Goal: Task Accomplishment & Management: Use online tool/utility

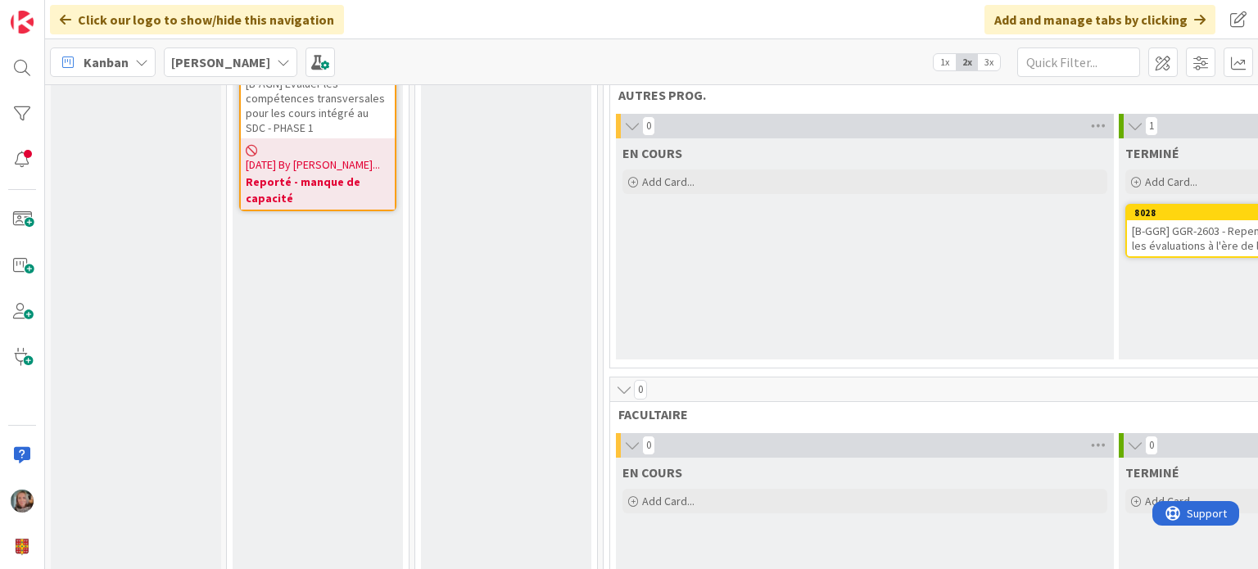
scroll to position [1884, 0]
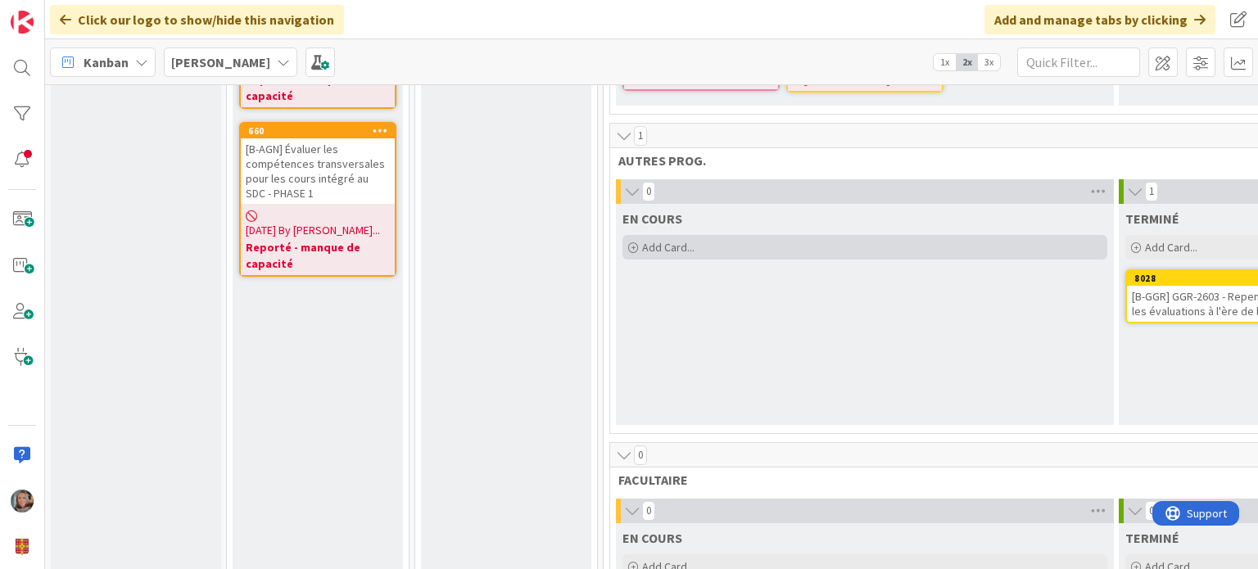
click at [655, 240] on span "Add Card..." at bounding box center [668, 247] width 52 height 15
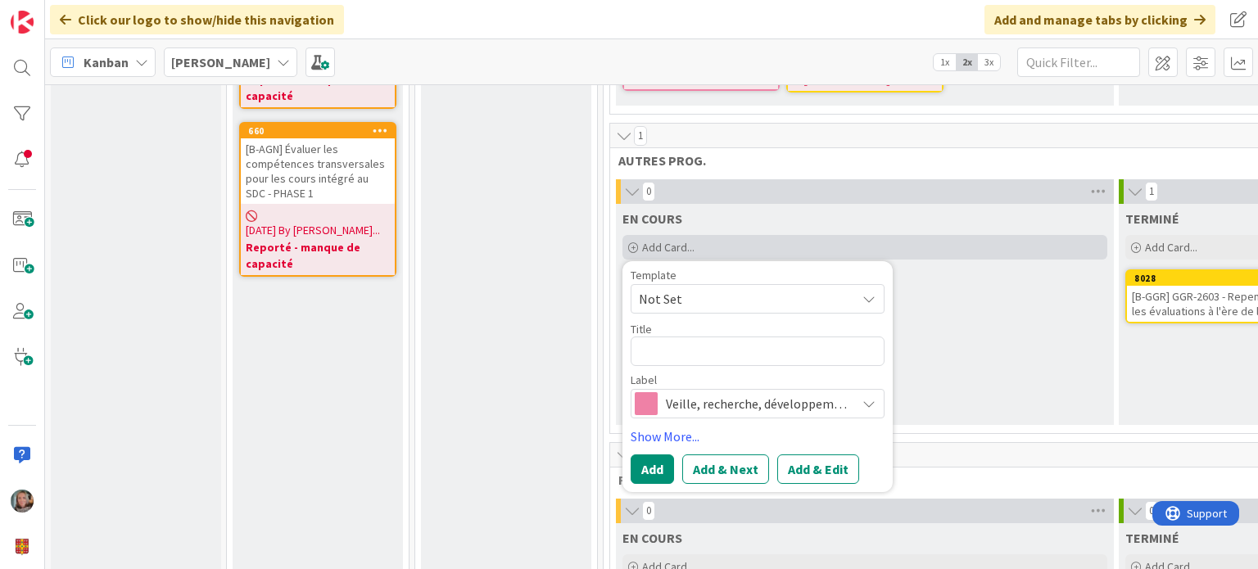
type textarea "x"
type textarea "["
type textarea "x"
type textarea "[]"
type textarea "x"
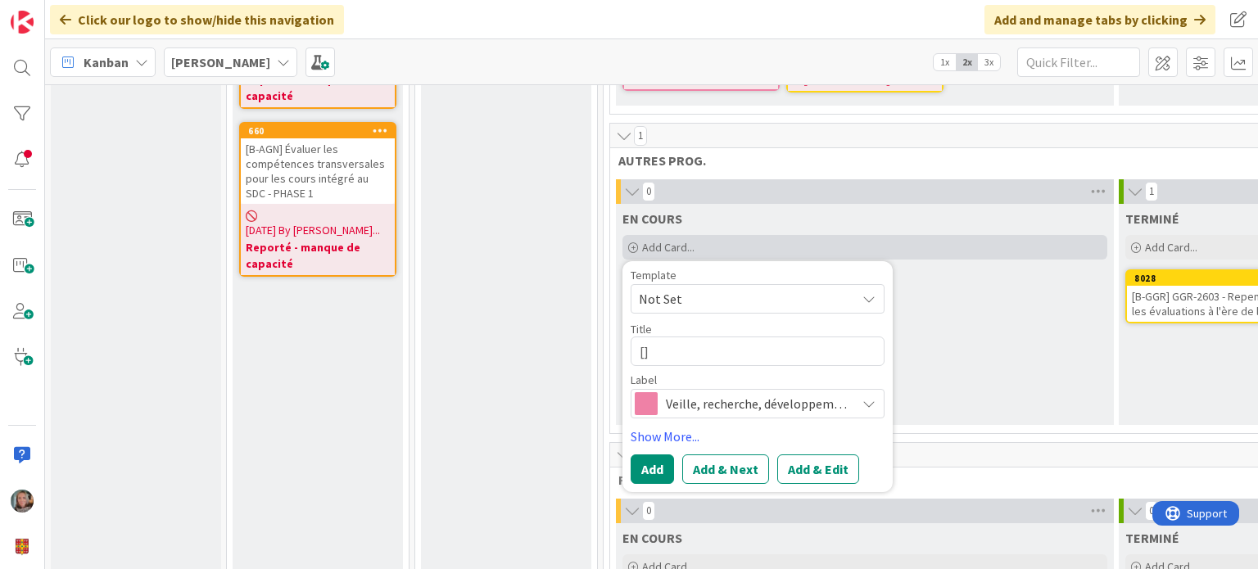
type textarea "[H]"
type textarea "x"
type textarea "[]"
type textarea "x"
type textarea "[B]"
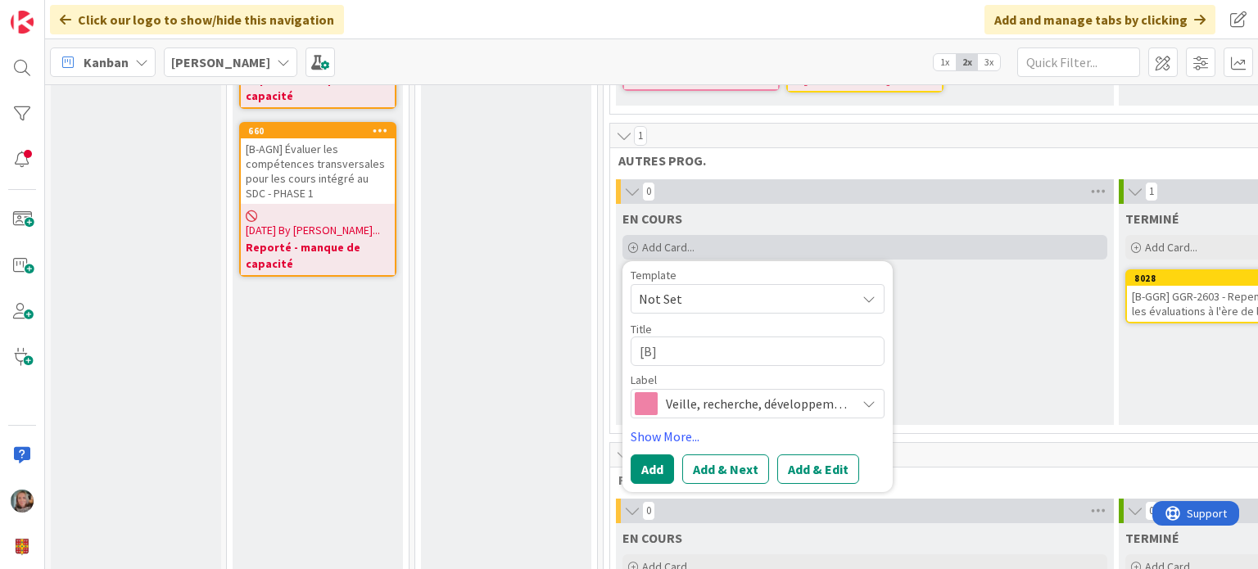
type textarea "x"
type textarea "[B-]"
type textarea "x"
type textarea "[B-g]"
type textarea "x"
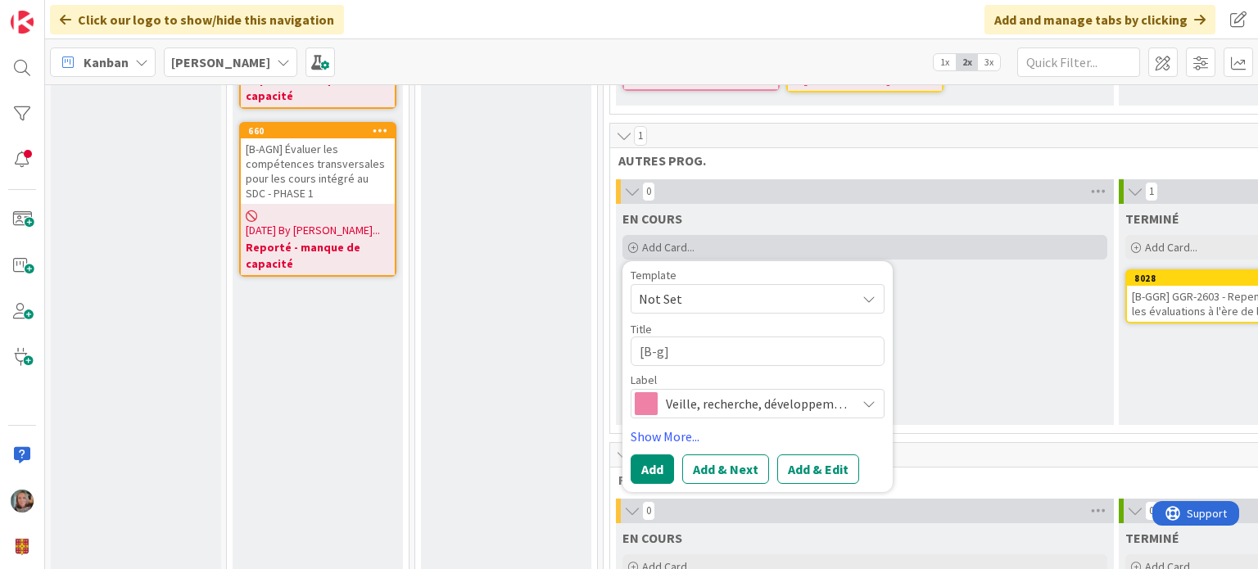
type textarea "[B-]"
type textarea "x"
type textarea "[B-G]"
type textarea "x"
type textarea "[B-GA]"
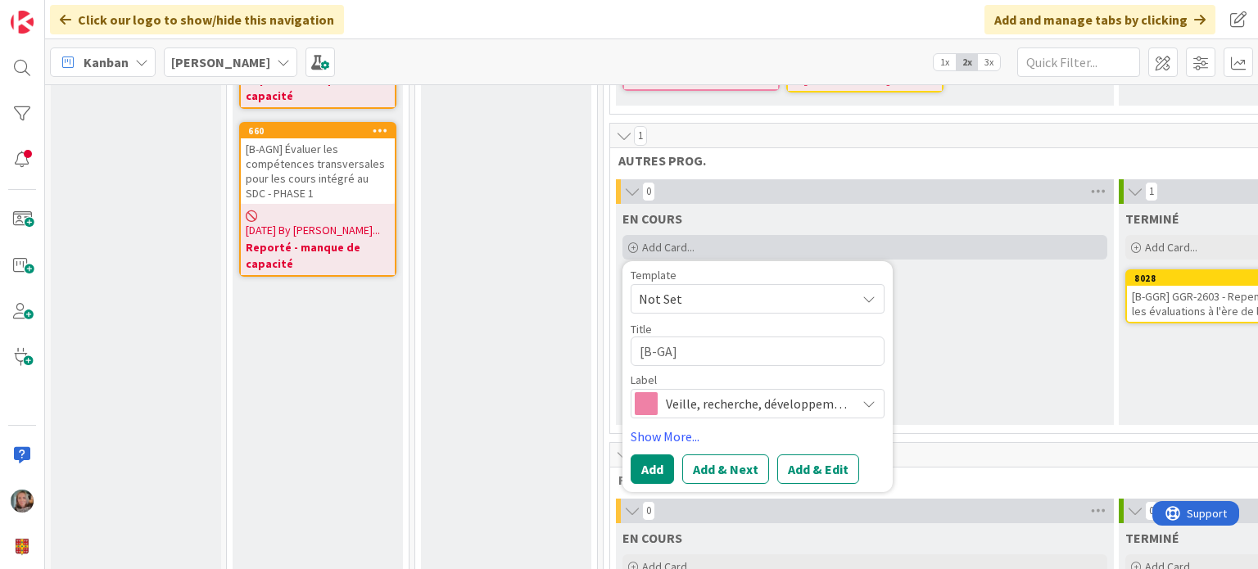
type textarea "x"
type textarea "[B-GAE]"
type textarea "x"
type textarea "[B-GAE ]"
type textarea "x"
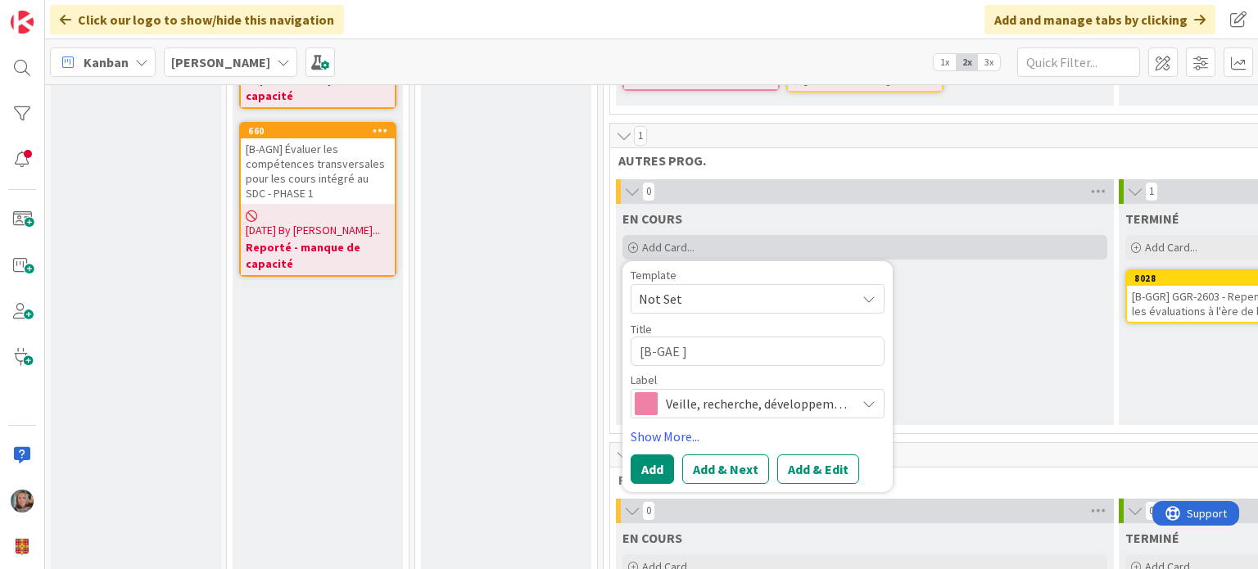
type textarea "[B-GAE B]"
type textarea "x"
type textarea "[B-GAE B ]"
type textarea "x"
type textarea "[B-GAE B]"
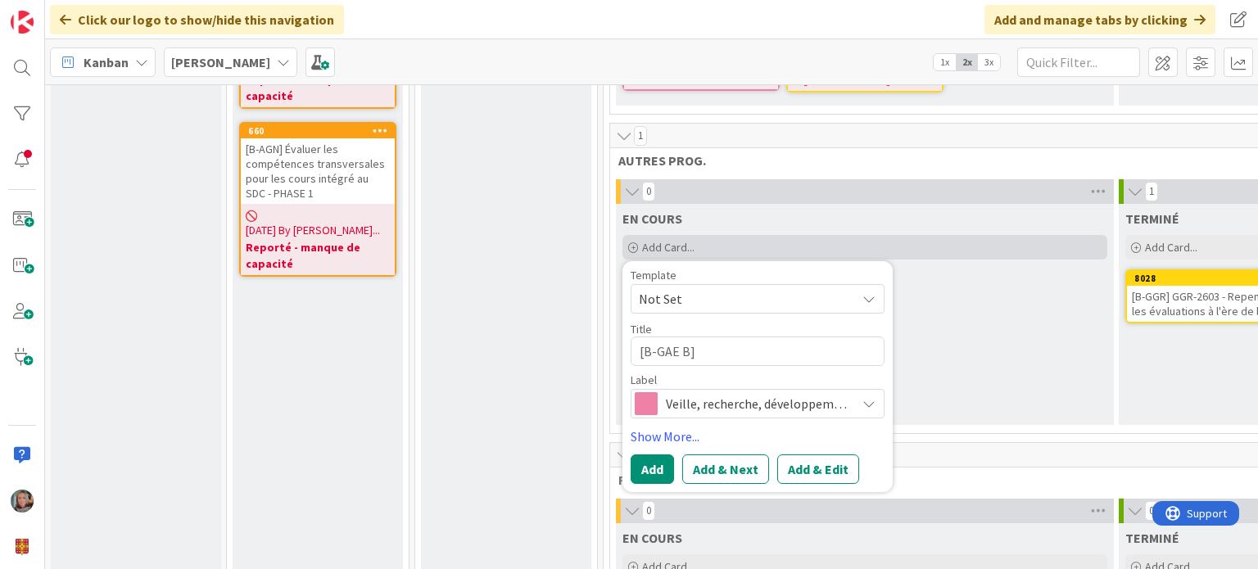
type textarea "x"
type textarea "[B-GAE B-]"
type textarea "x"
type textarea "[B-GAE B- ]"
type textarea "x"
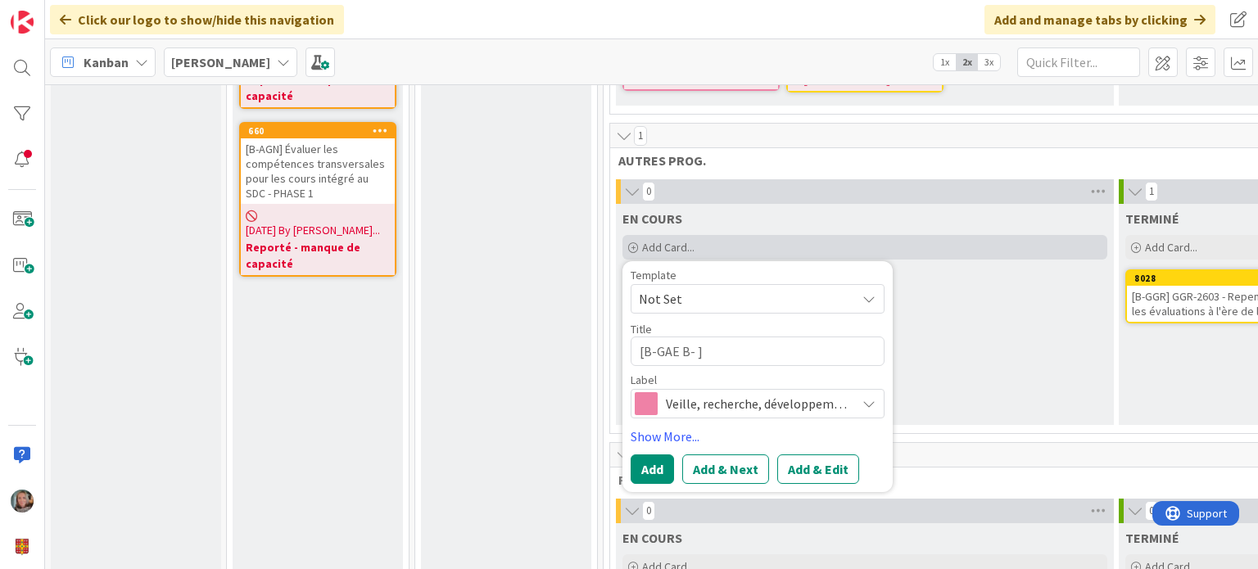
type textarea "[B-GAE B-]"
type textarea "x"
type textarea "[B-GAE B-G]"
type textarea "x"
type textarea "[B-GAE B-GA]"
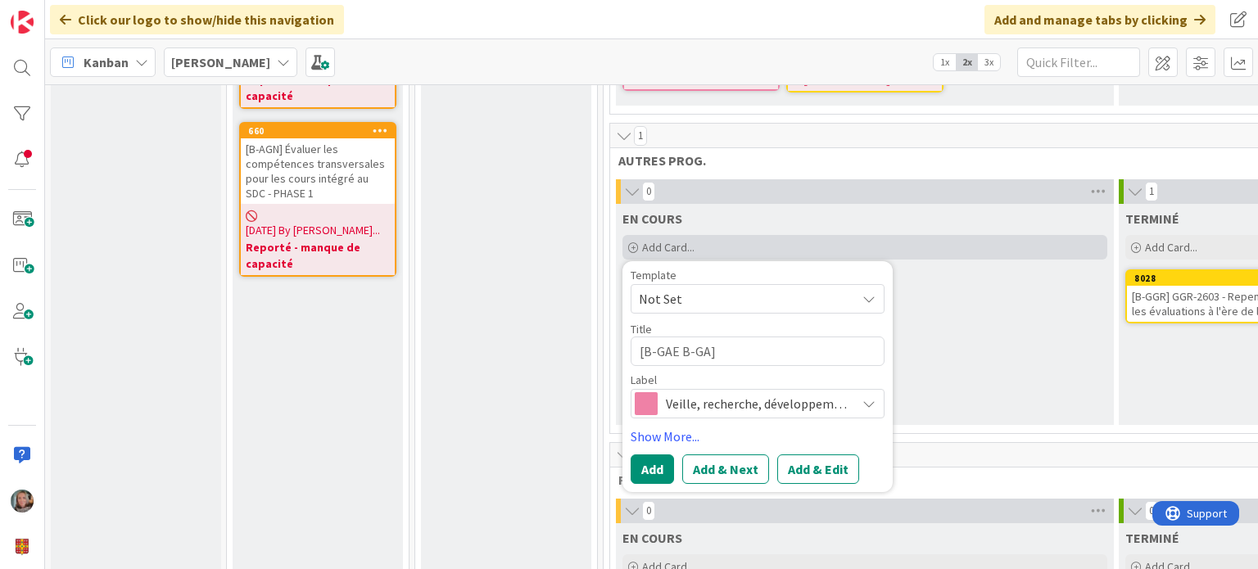
type textarea "x"
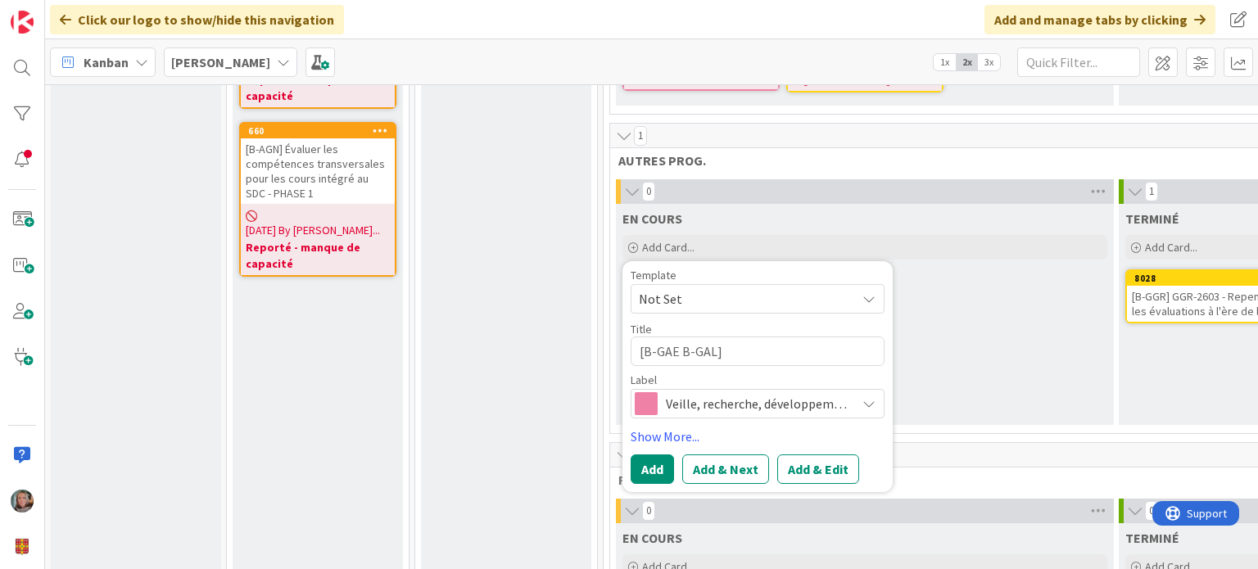
type textarea "[B-GAE B-GAL]"
click at [776, 392] on span "Veille, recherche, développement" at bounding box center [757, 403] width 182 height 23
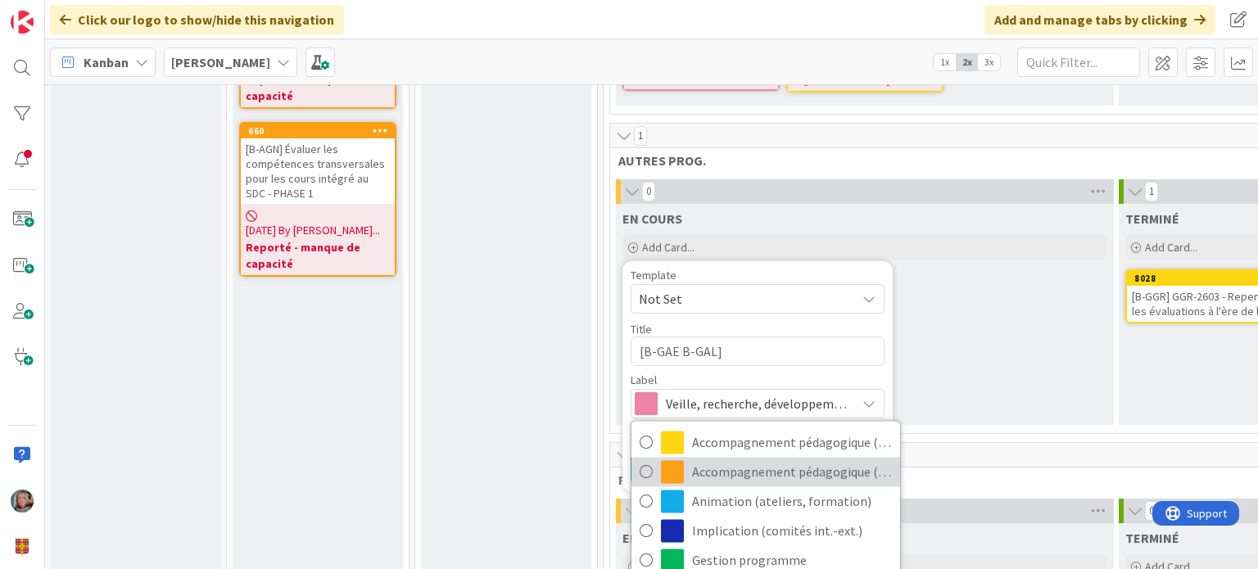
click at [783, 460] on span "Accompagnement pédagogique (prog" at bounding box center [792, 472] width 200 height 25
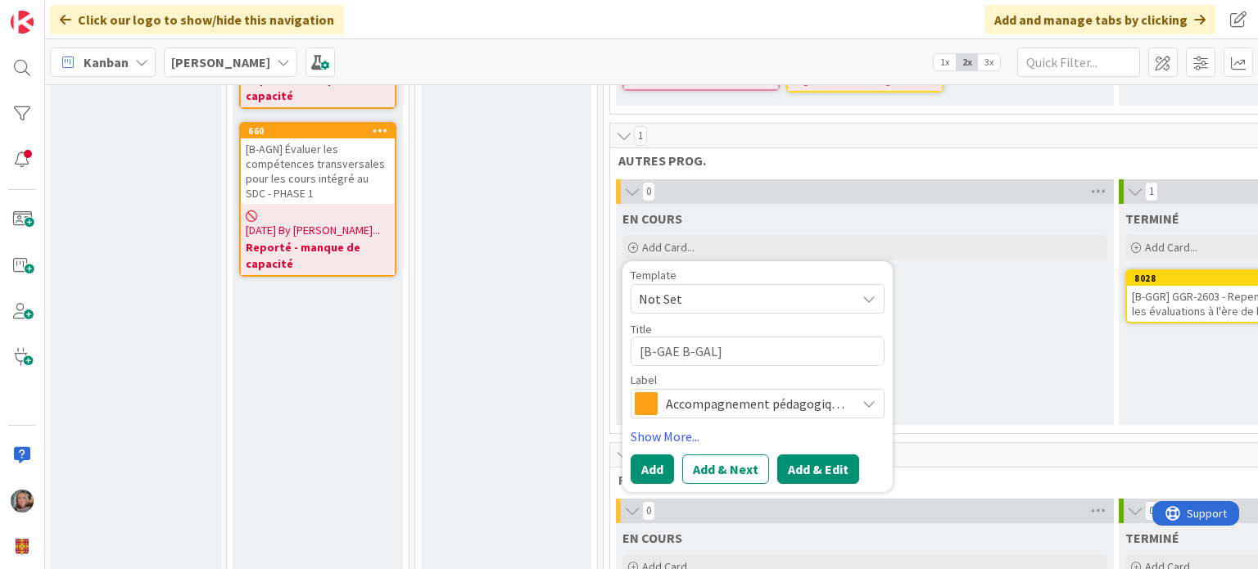
click at [814, 455] on button "Add & Edit" at bounding box center [819, 469] width 82 height 29
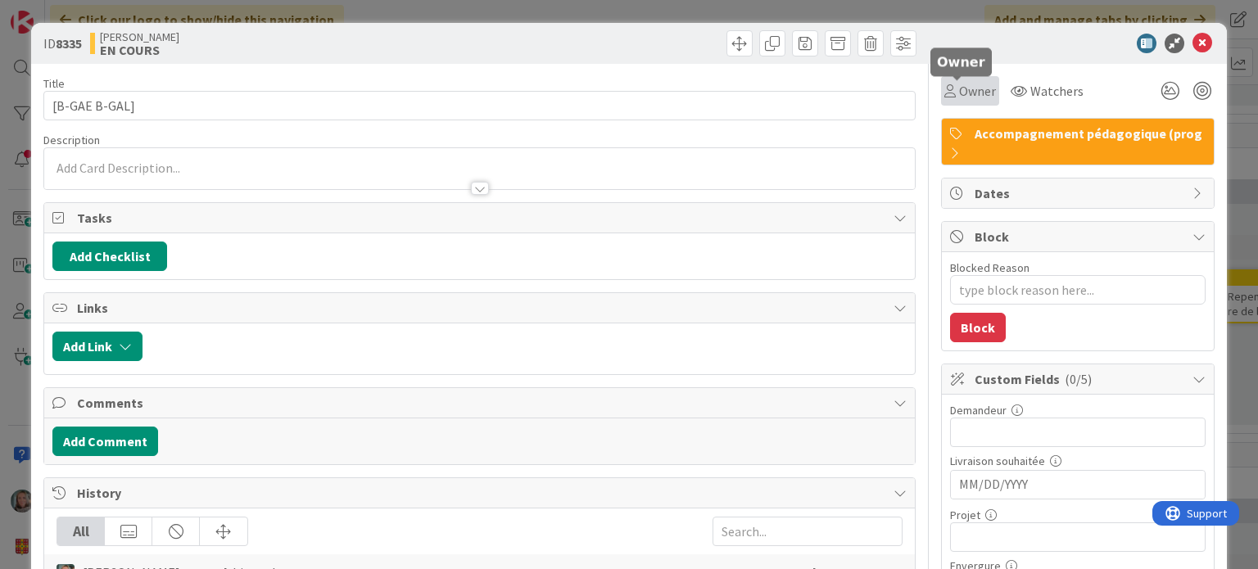
click at [965, 90] on span "Owner" at bounding box center [977, 91] width 37 height 20
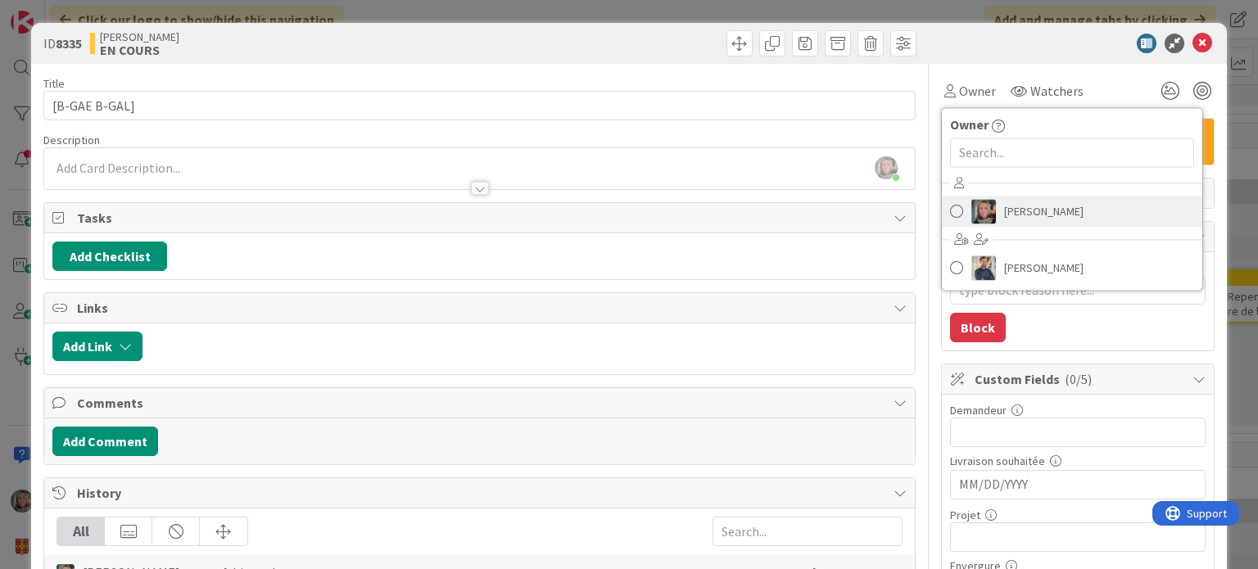
click at [1022, 207] on span "[PERSON_NAME]" at bounding box center [1043, 211] width 79 height 25
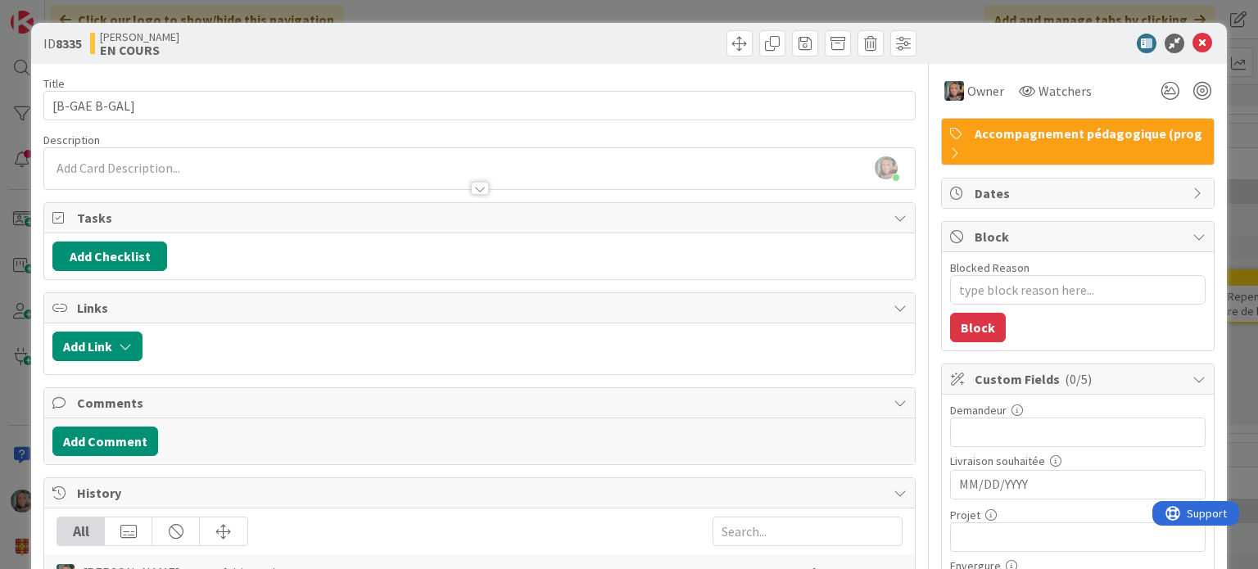
type textarea "x"
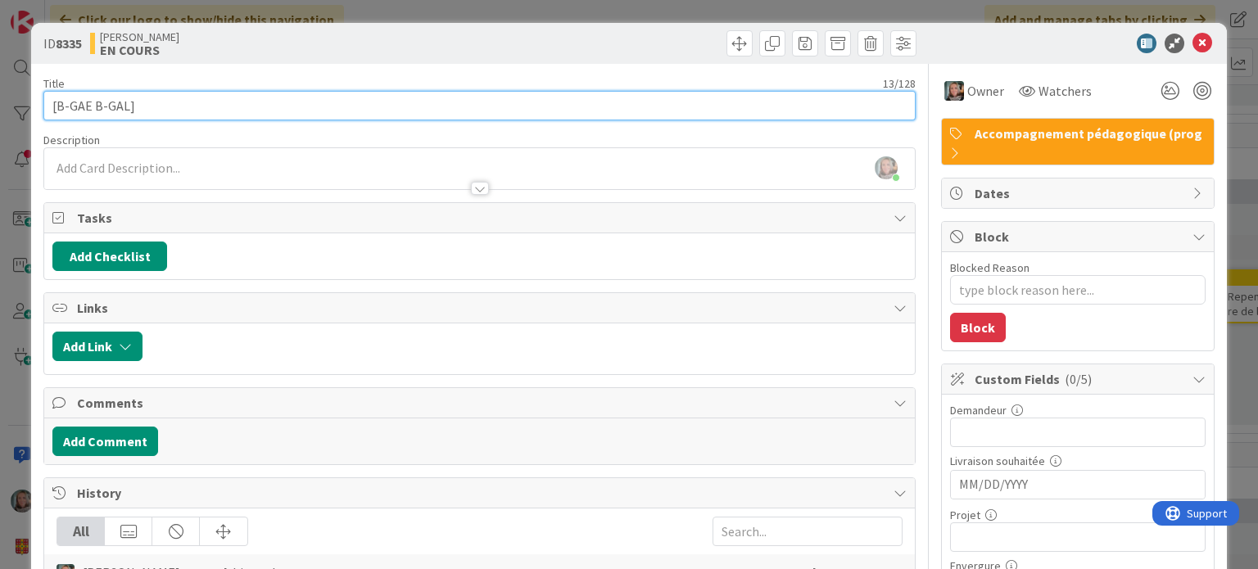
click at [213, 111] on input "[B-GAE B-GAL]" at bounding box center [479, 105] width 872 height 29
type input "[B-GAE B-GAL]"
type textarea "x"
type input "[B-GAE B-GAL] Valider les accès"
type textarea "x"
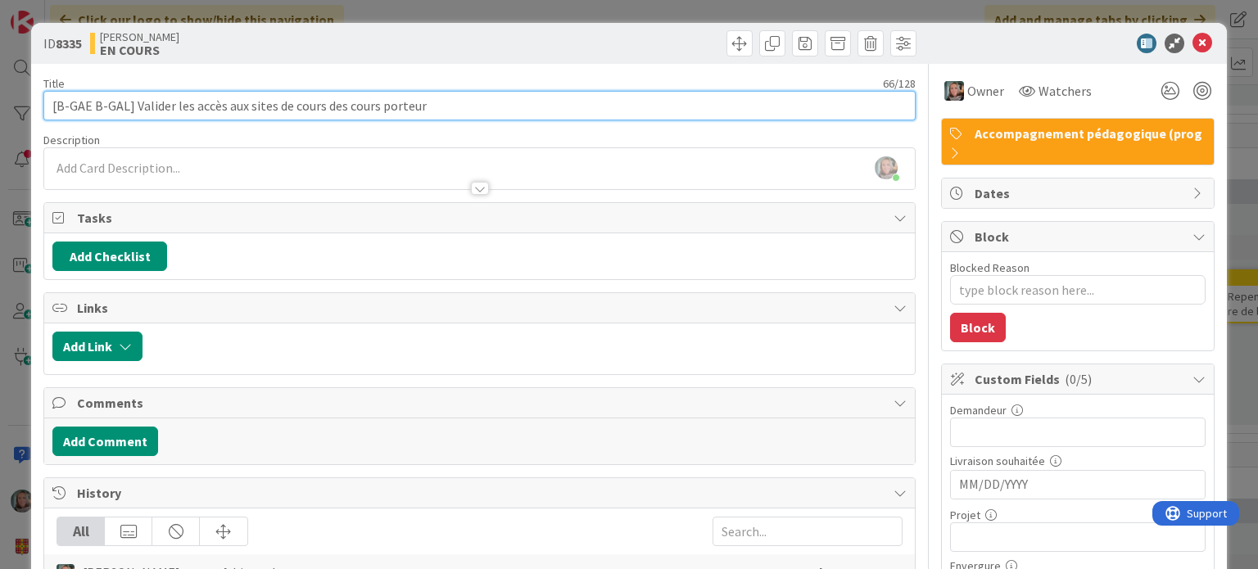
type input "[B-GAE B-GAL] Valider les accès aux sites de cours des cours porteurs"
type textarea "x"
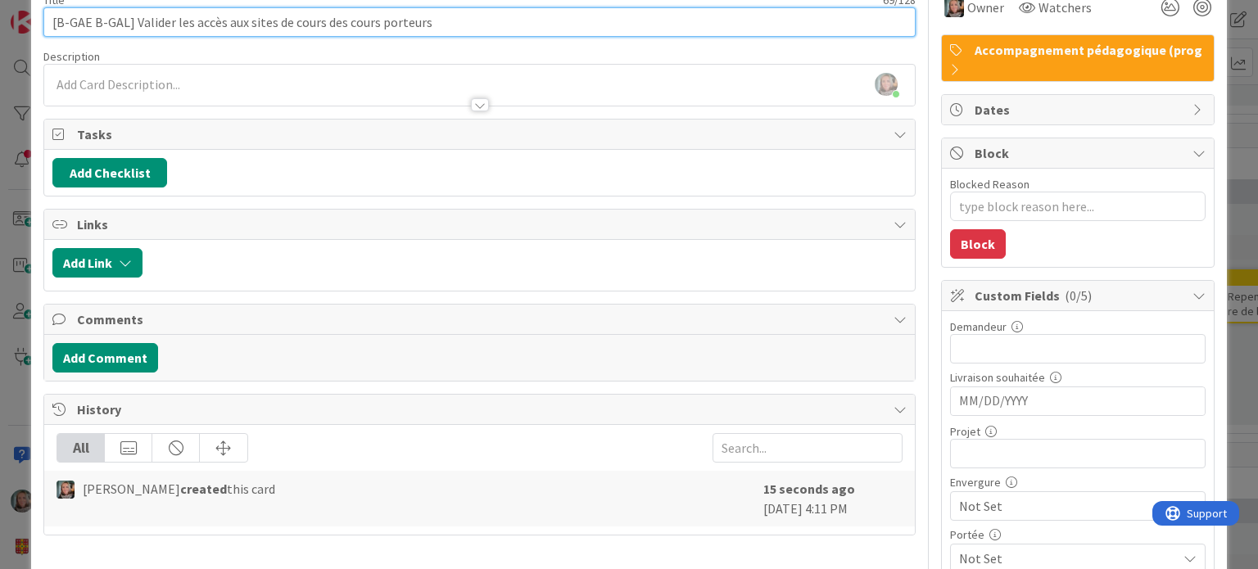
scroll to position [164, 0]
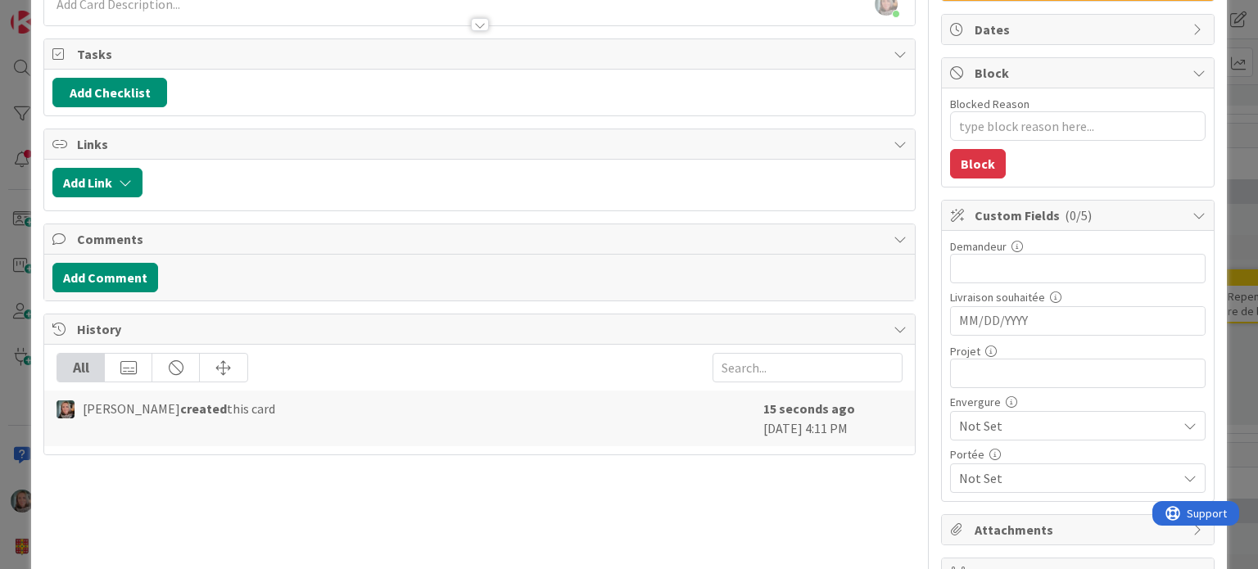
type input "[B-GAE B-GAL] Valider les accès aux sites de cours des cours porteurs"
click at [951, 258] on input "text" at bounding box center [1078, 268] width 256 height 29
type input "s"
type input "[PERSON_NAME]"
type textarea "x"
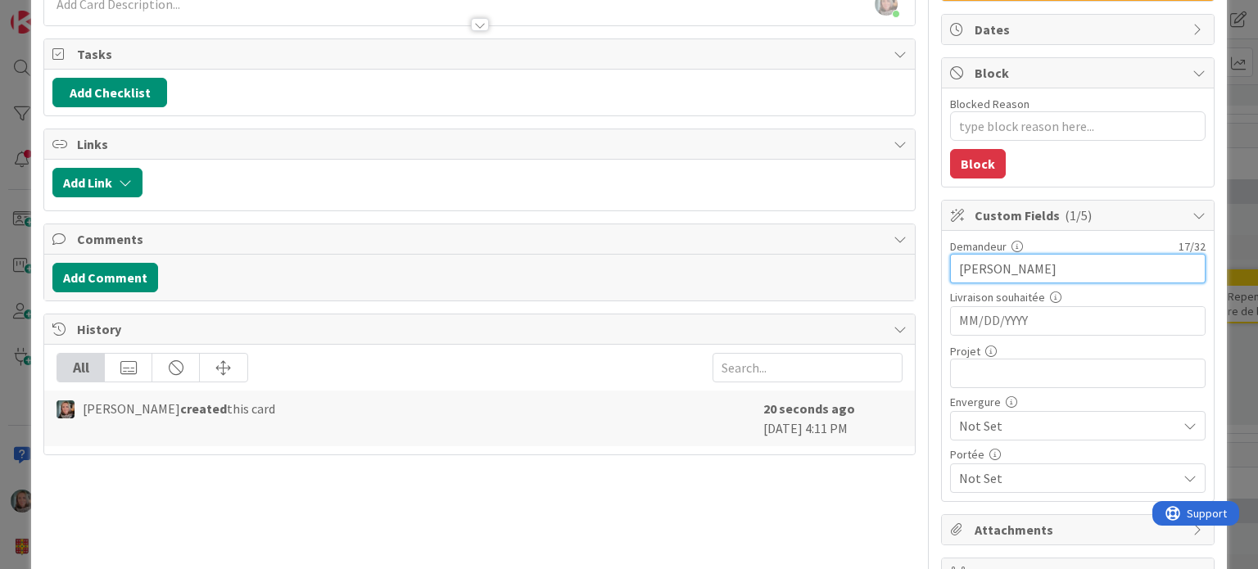
type input "[PERSON_NAME]"
type textarea "x"
type input "[PERSON_NAME]"
click at [980, 315] on input "MM/DD/YYYY" at bounding box center [1078, 321] width 238 height 28
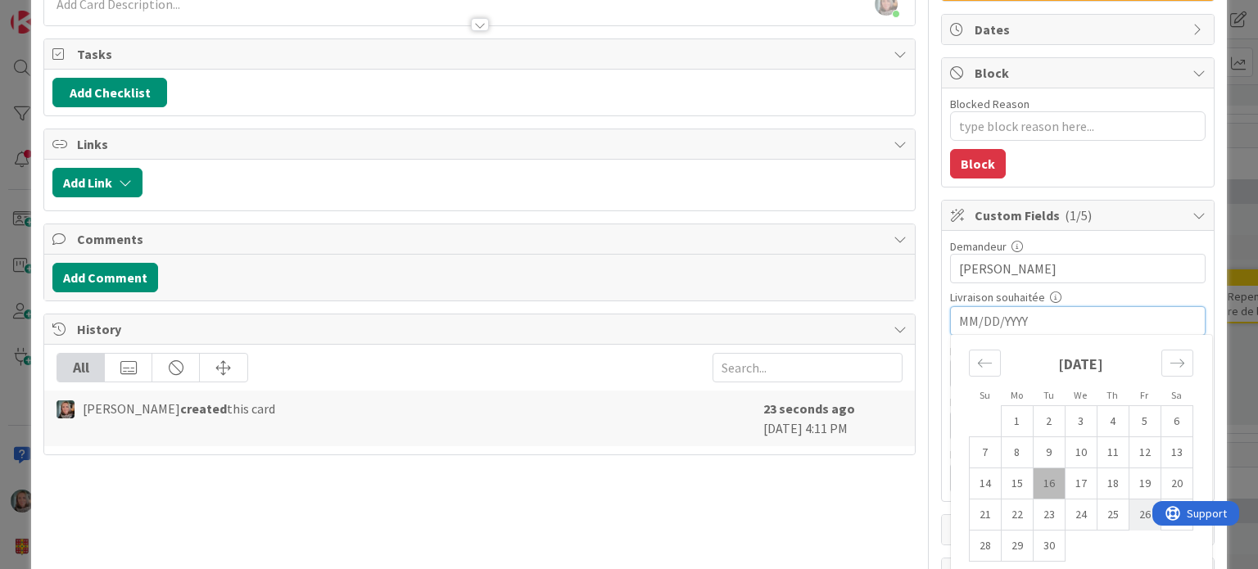
click at [1129, 517] on td "26" at bounding box center [1145, 515] width 32 height 31
type textarea "x"
type input "[DATE]"
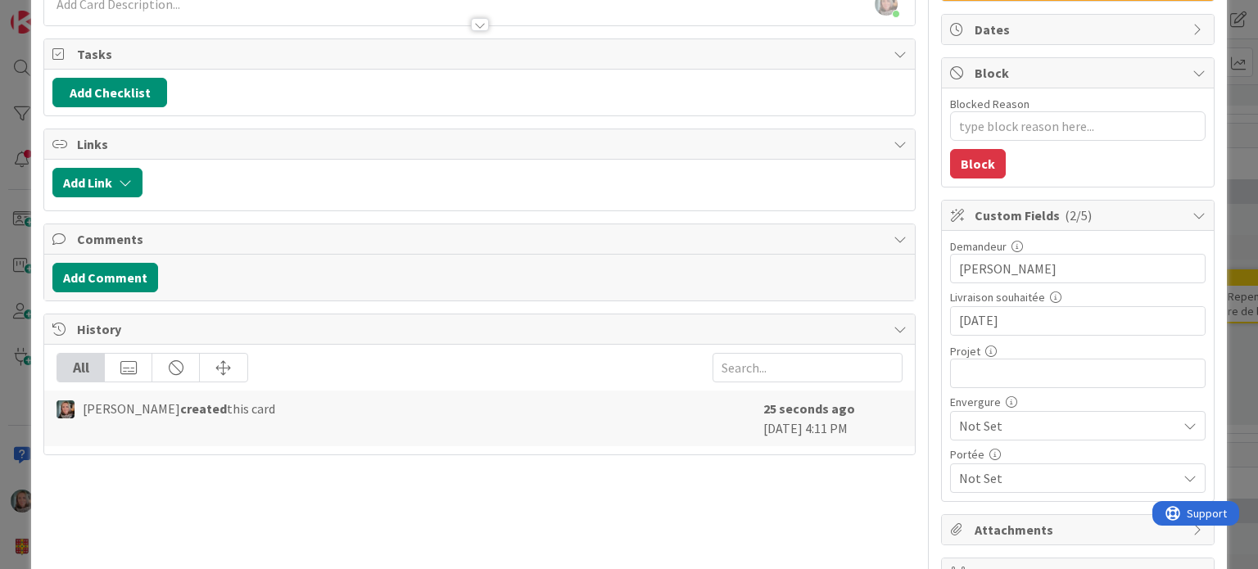
type textarea "x"
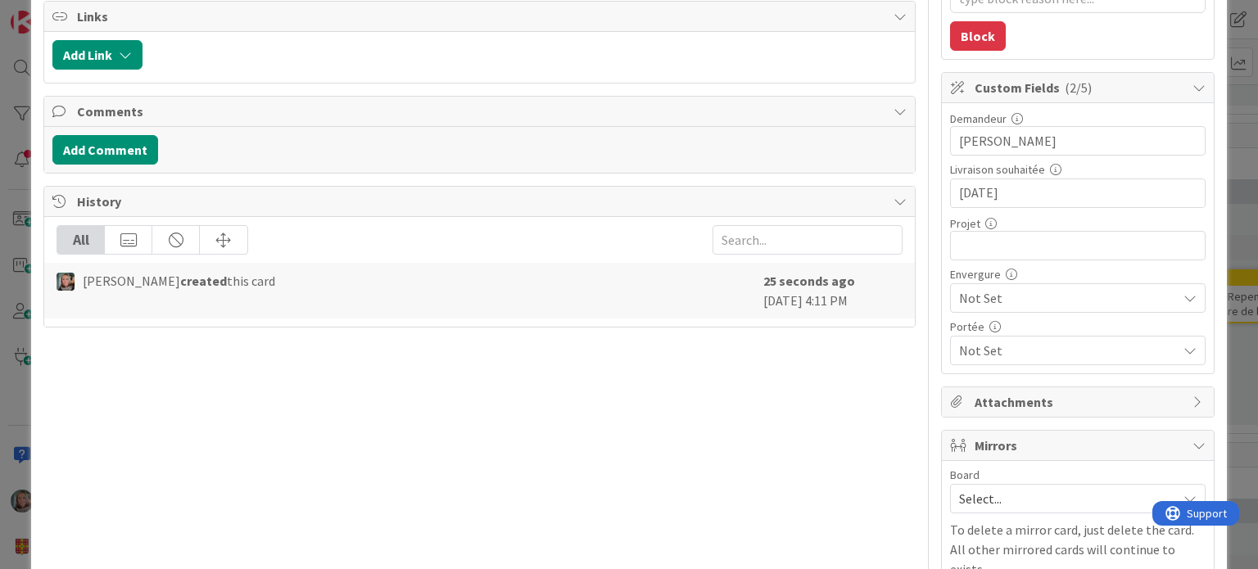
scroll to position [328, 0]
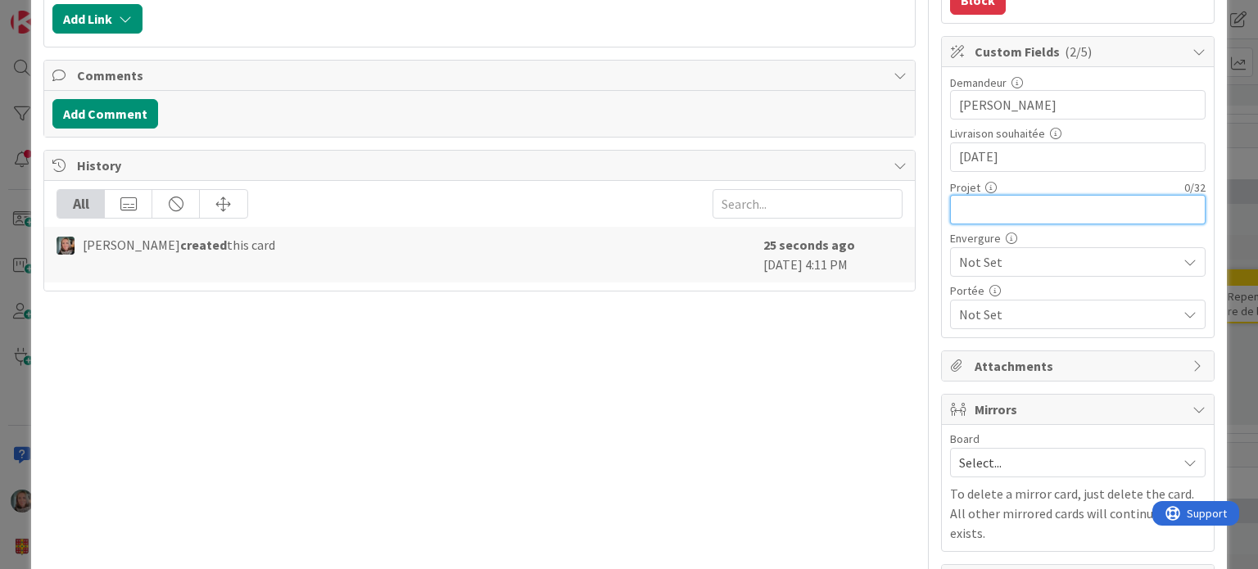
click at [968, 206] on input "text" at bounding box center [1078, 209] width 256 height 29
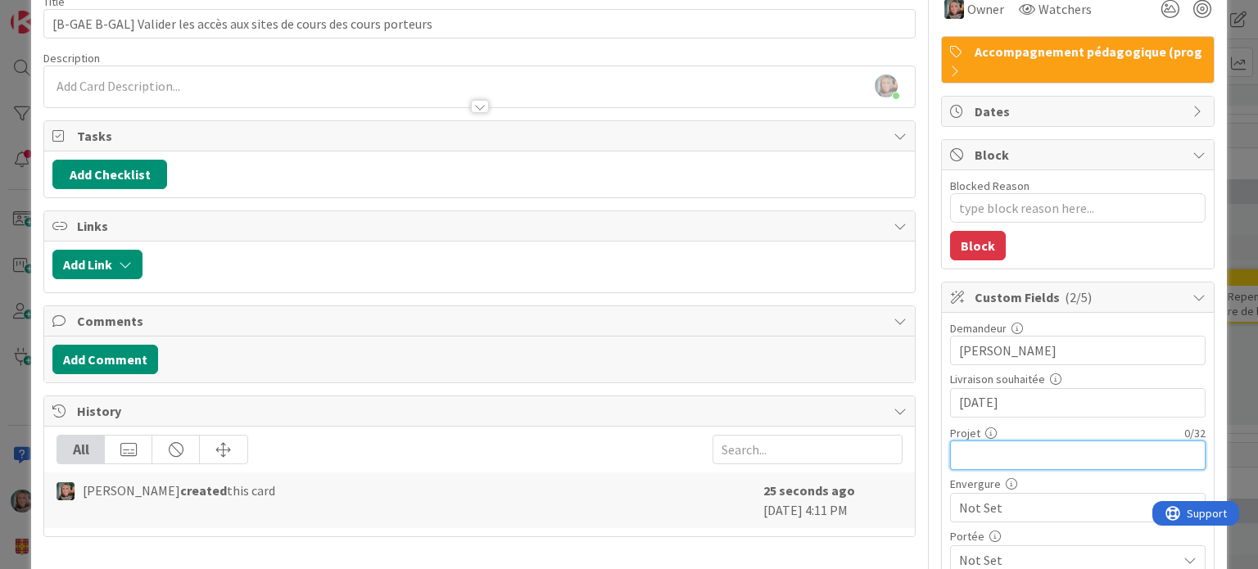
scroll to position [0, 0]
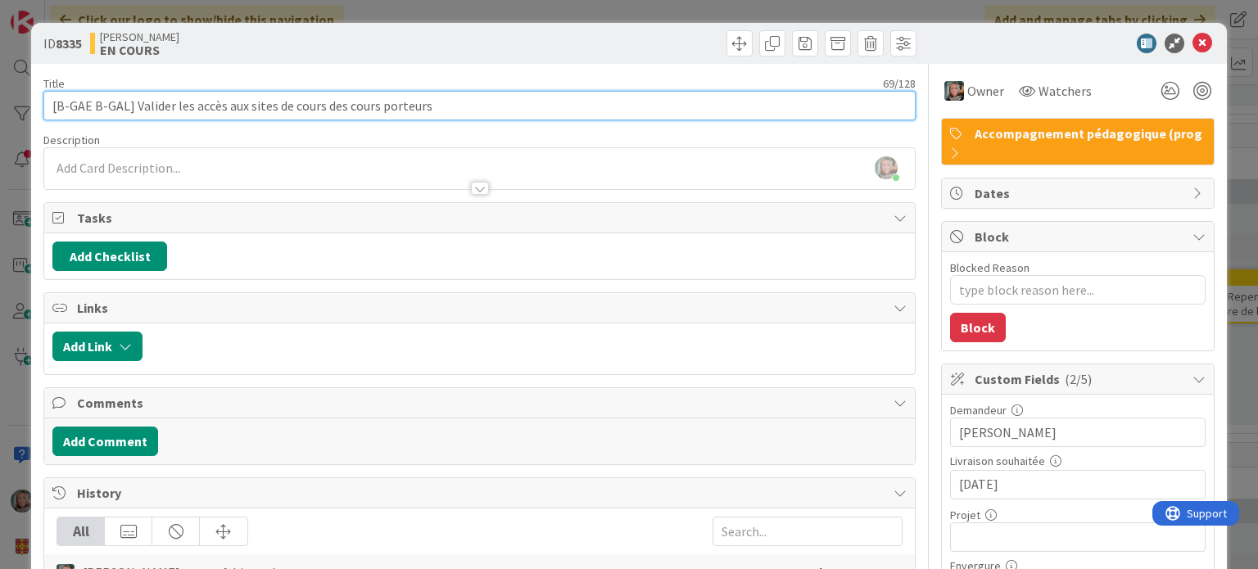
drag, startPoint x: 122, startPoint y: 101, endPoint x: 57, endPoint y: 100, distance: 64.7
click at [57, 100] on input "[B-GAE B-GAL] Valider les accès aux sites de cours des cours porteurs" at bounding box center [479, 105] width 872 height 29
click at [97, 100] on input "[B-GAE B-GAL] Valider les accès aux sites de cours des cours porteurs" at bounding box center [479, 105] width 872 height 29
drag, startPoint x: 125, startPoint y: 102, endPoint x: 58, endPoint y: 101, distance: 66.4
click at [58, 101] on input "[B-GAE B-GAL] Valider les accès aux sites de cours des cours porteurs" at bounding box center [479, 105] width 872 height 29
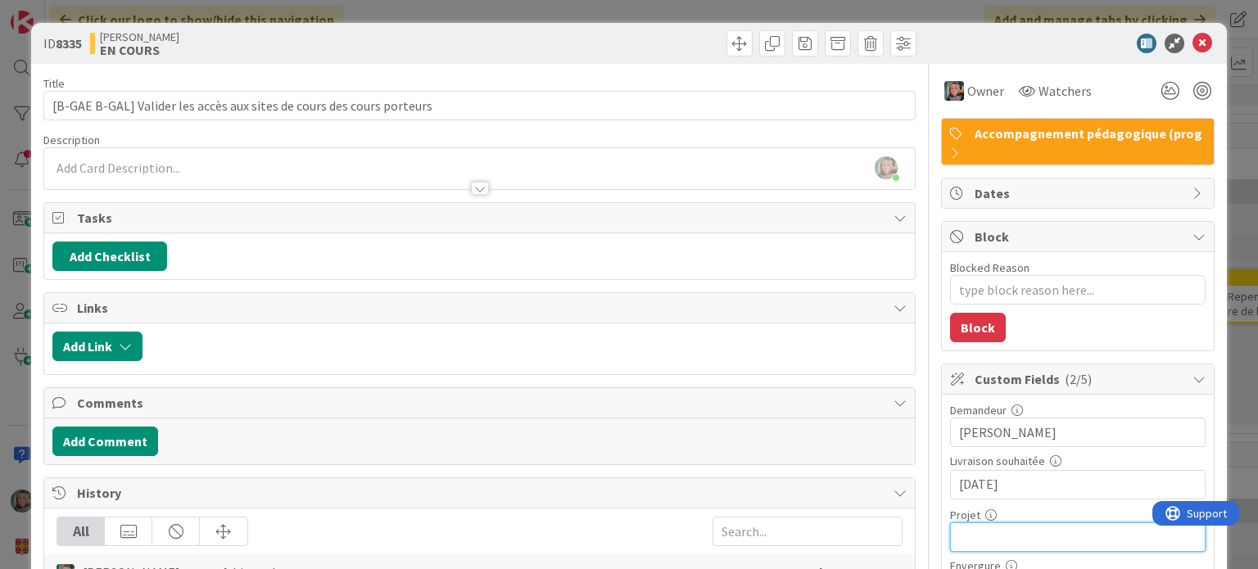
click at [989, 530] on input "text" at bounding box center [1078, 537] width 256 height 29
paste input "B-GAE B-GAL"
type input "B-GAE B-GAL"
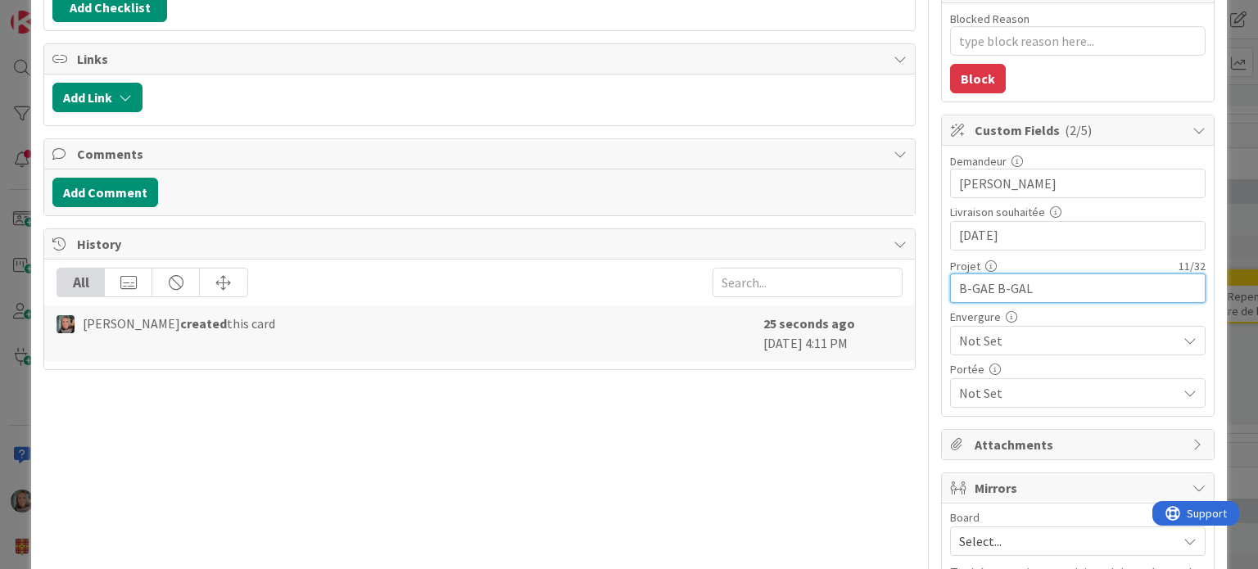
type textarea "x"
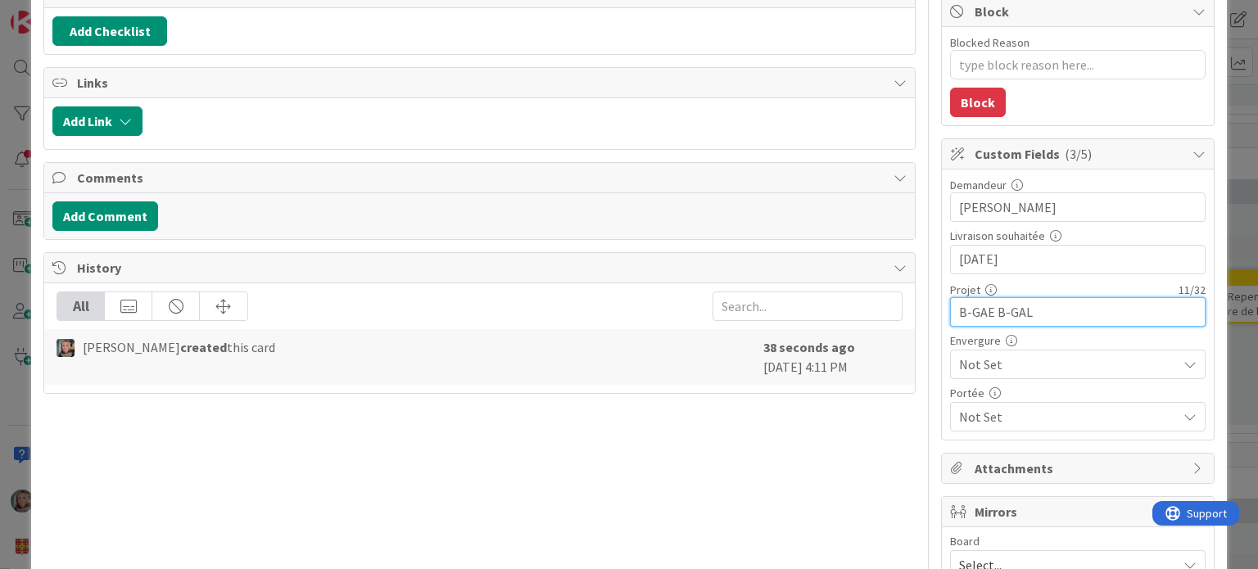
type input "B-GAE B-GAL"
click at [1000, 334] on body "Click our logo to show/hide this navigation Add and manage tabs by clicking Kan…" at bounding box center [629, 284] width 1258 height 569
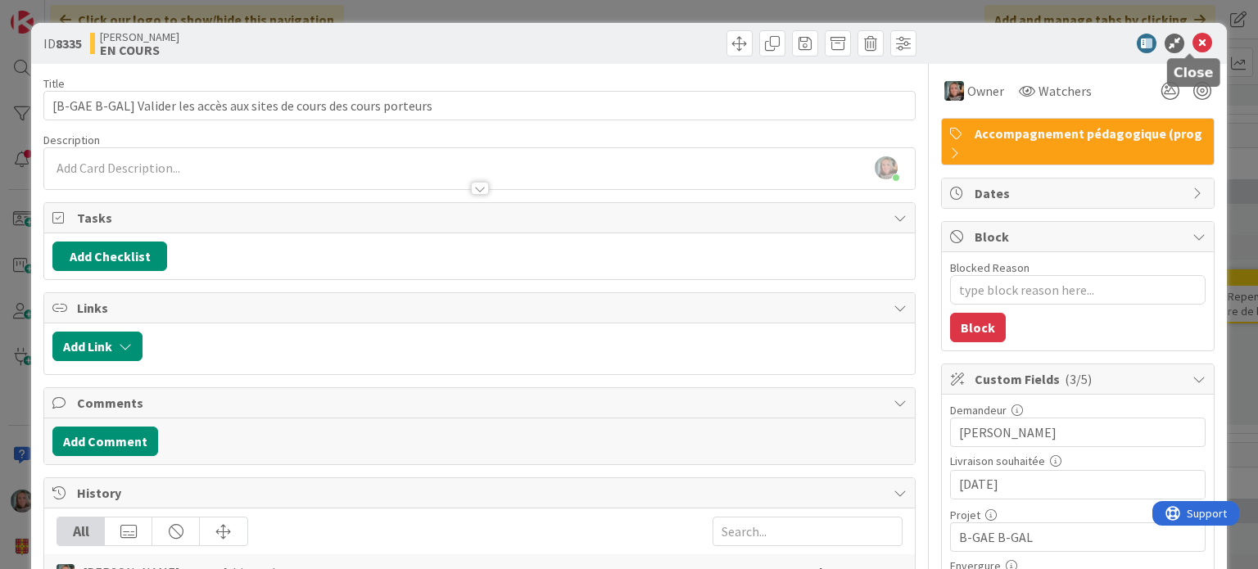
click at [1195, 41] on icon at bounding box center [1203, 44] width 20 height 20
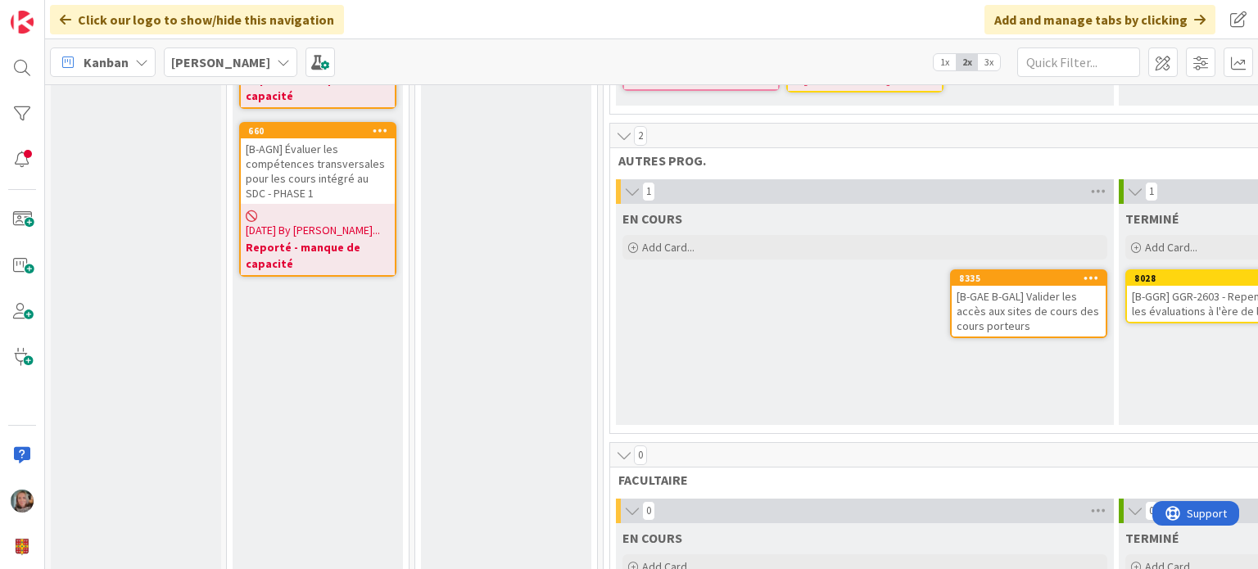
click at [1009, 286] on div "[B-GAE B-GAL] Valider les accès aux sites de cours des cours porteurs" at bounding box center [1029, 311] width 154 height 51
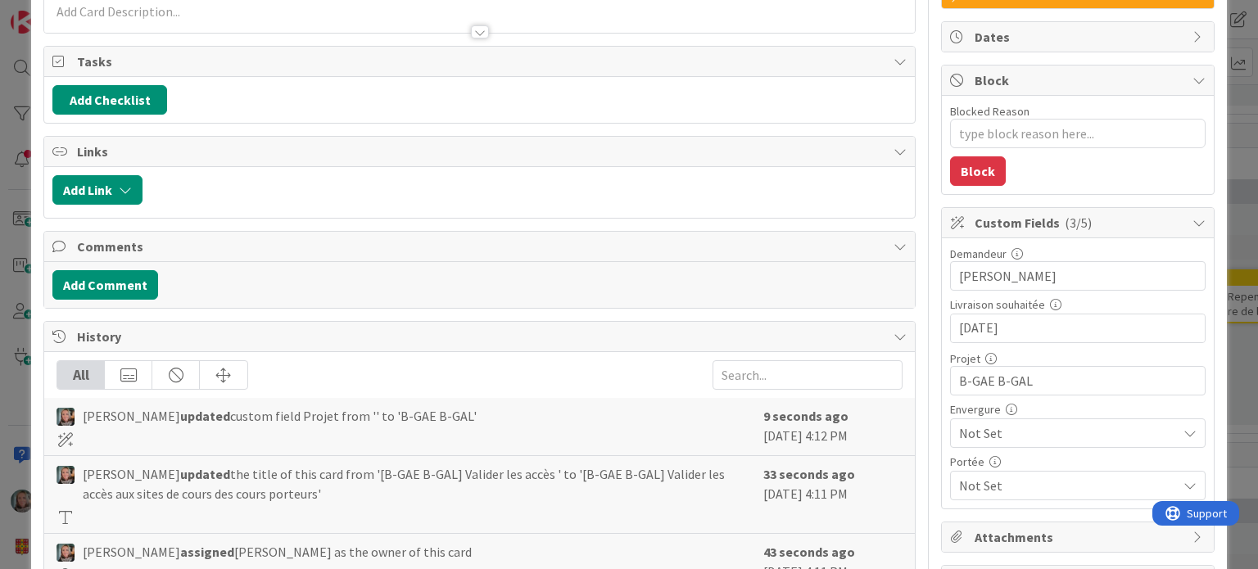
scroll to position [328, 0]
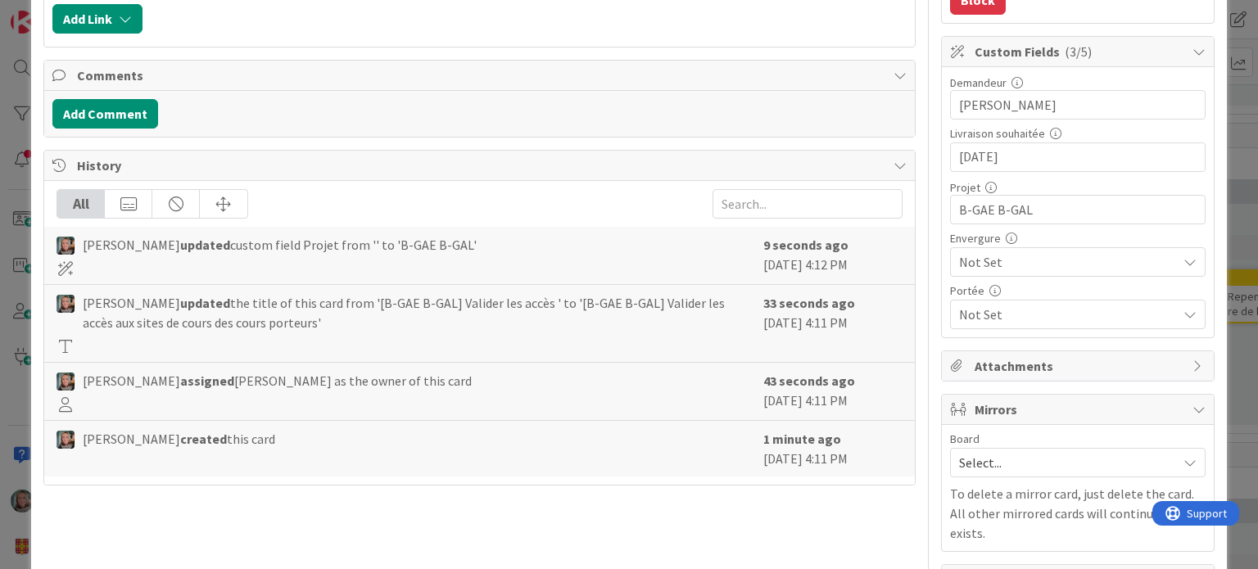
click at [991, 255] on span "Not Set" at bounding box center [1064, 262] width 210 height 23
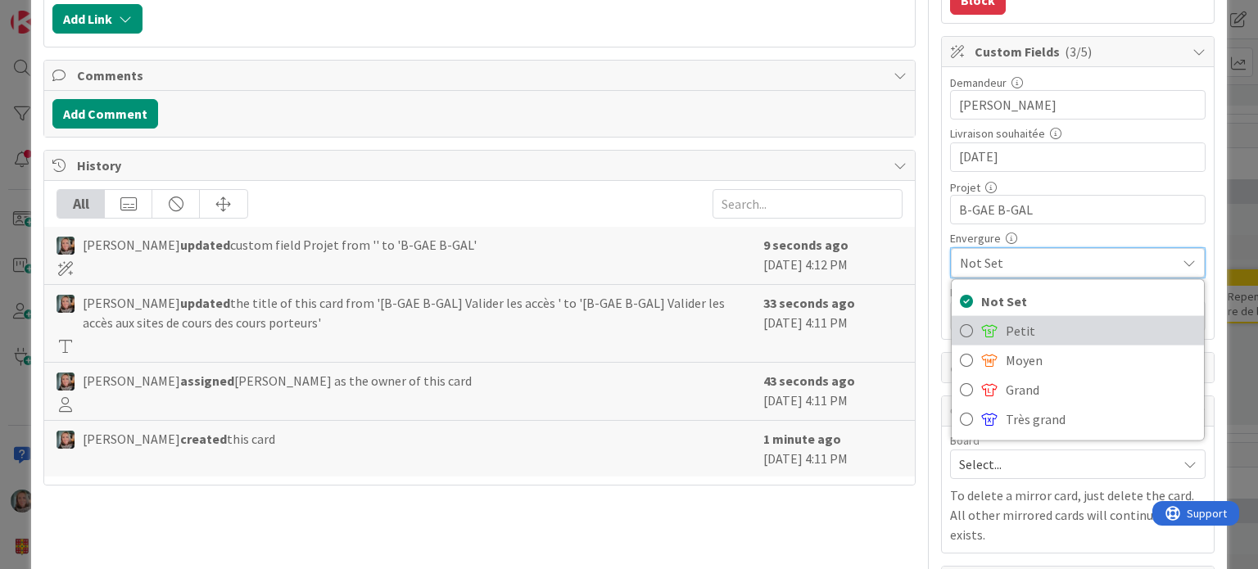
click at [1006, 322] on span "Petit" at bounding box center [1101, 331] width 190 height 25
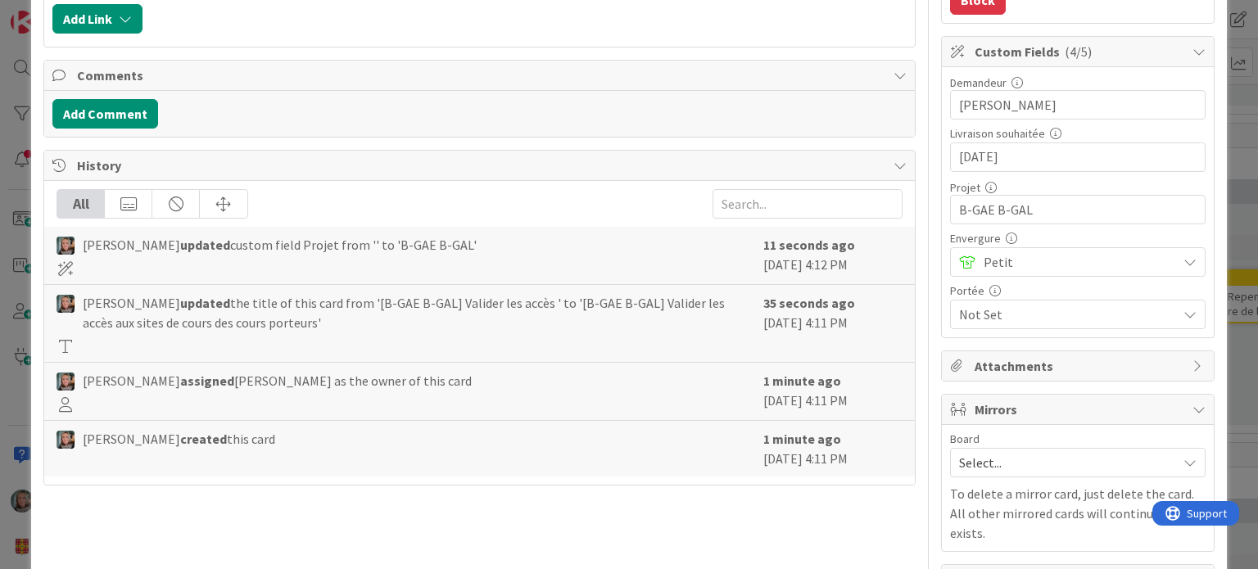
click at [994, 315] on span "Not Set" at bounding box center [1068, 315] width 218 height 20
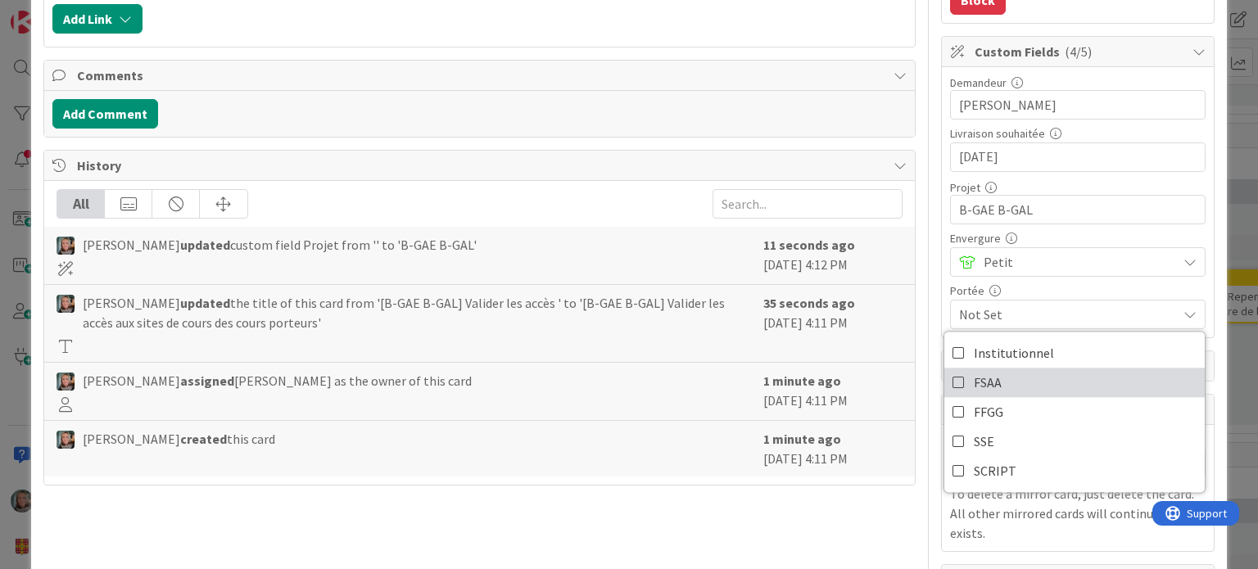
click at [980, 373] on span "FSAA" at bounding box center [988, 382] width 28 height 25
type textarea "x"
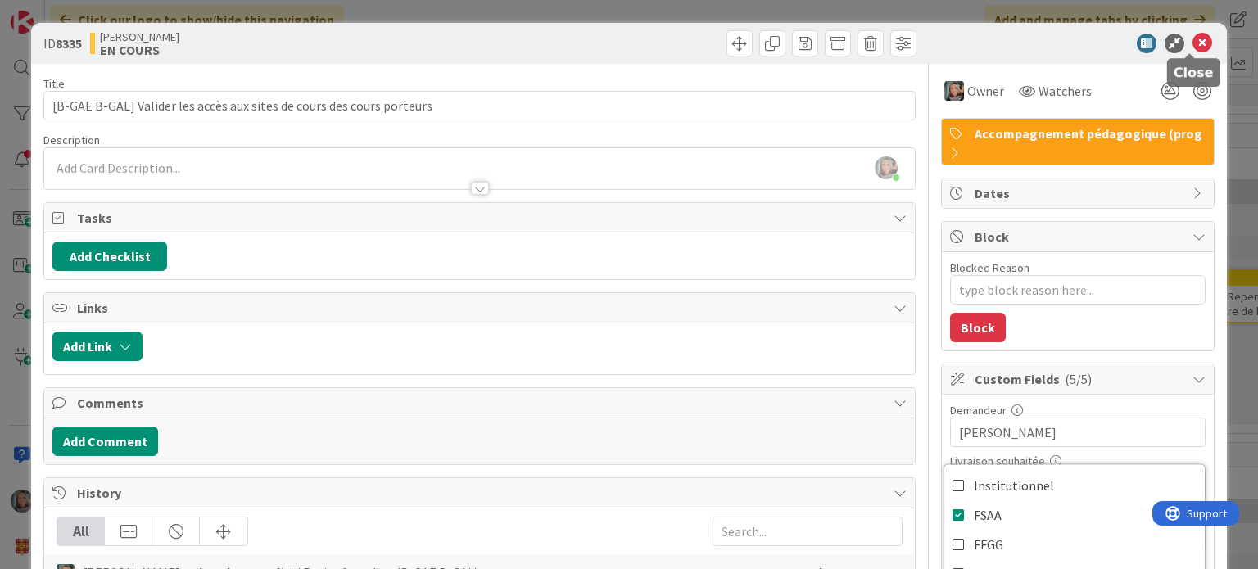
click at [1193, 40] on icon at bounding box center [1203, 44] width 20 height 20
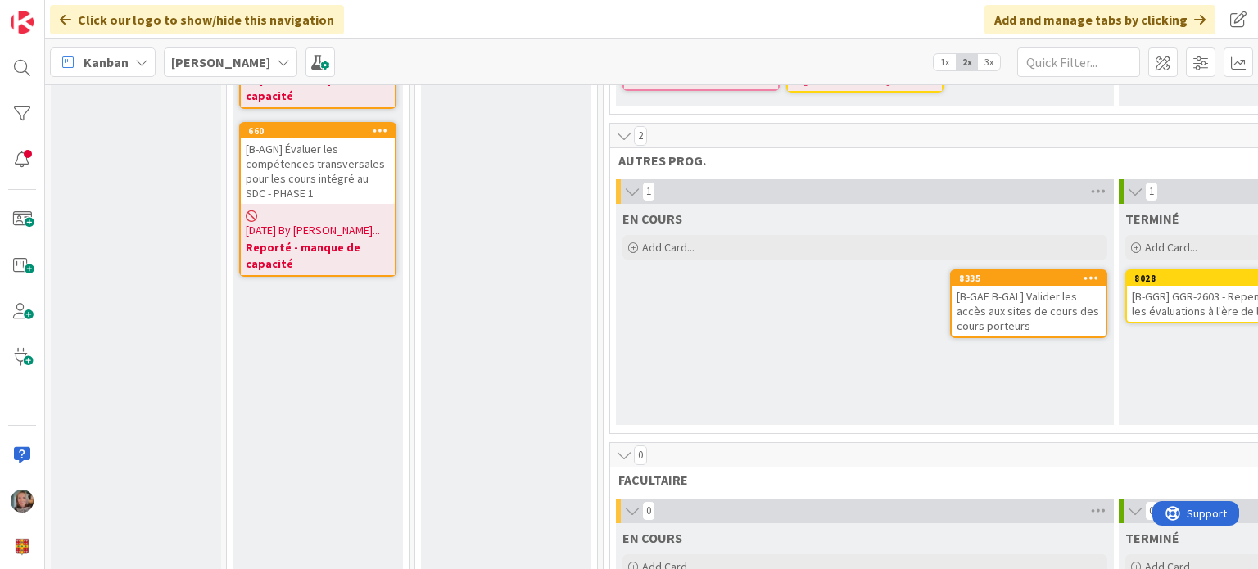
click at [848, 318] on div "EN COURS Add Card... Template Not Set Title 0 / 128 Label Veille, recherche, dé…" at bounding box center [865, 314] width 498 height 221
